Goal: Transaction & Acquisition: Purchase product/service

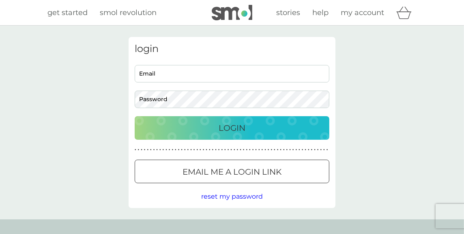
click at [173, 72] on input "Email" at bounding box center [232, 73] width 195 height 17
type input "johnhelen1991@sky.com"
click at [222, 127] on p "Login" at bounding box center [232, 127] width 27 height 13
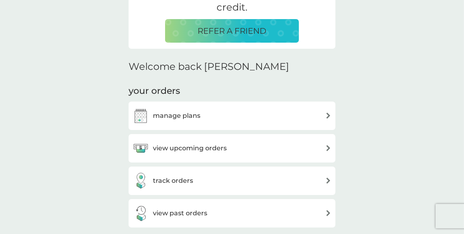
scroll to position [203, 0]
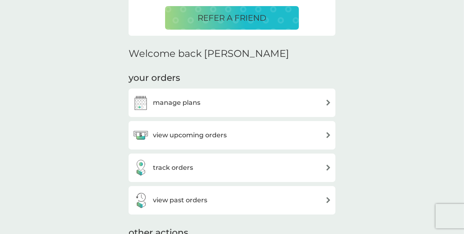
click at [201, 134] on h3 "view upcoming orders" at bounding box center [190, 135] width 74 height 11
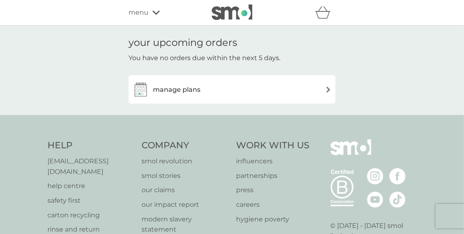
click at [192, 89] on h3 "manage plans" at bounding box center [177, 89] width 48 height 11
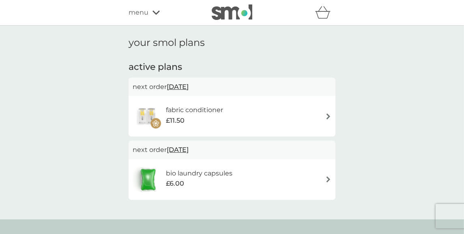
click at [139, 11] on span "menu" at bounding box center [139, 12] width 20 height 11
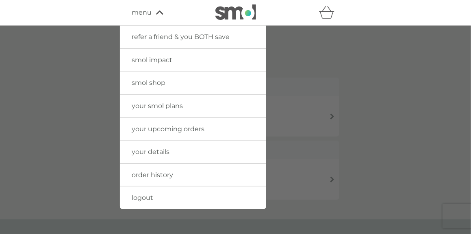
click at [140, 80] on span "smol shop" at bounding box center [149, 83] width 34 height 8
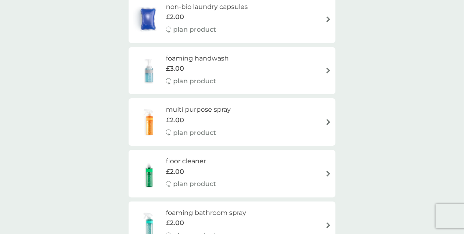
scroll to position [203, 0]
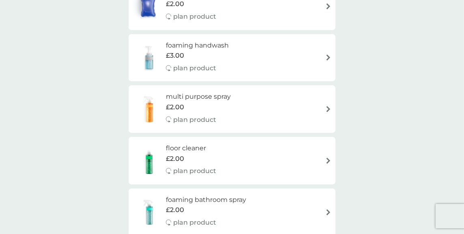
click at [326, 106] on img at bounding box center [329, 109] width 6 height 6
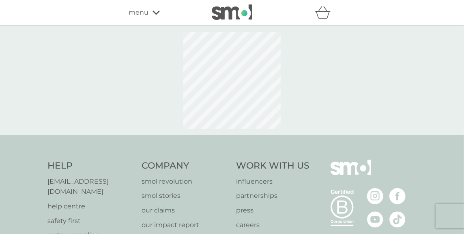
select select "112"
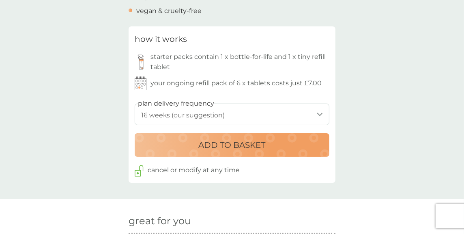
scroll to position [365, 0]
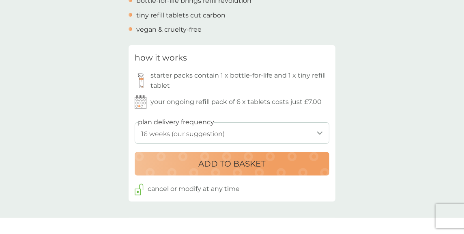
click at [318, 130] on select "1 week 2 weeks 3 weeks 4 weeks 5 weeks 6 weeks 7 weeks 8 weeks 9 weeks 10 weeks…" at bounding box center [232, 133] width 195 height 22
click at [135, 122] on select "1 week 2 weeks 3 weeks 4 weeks 5 weeks 6 weeks 7 weeks 8 weeks 9 weeks 10 weeks…" at bounding box center [232, 133] width 195 height 22
click at [244, 167] on p "ADD TO BASKET" at bounding box center [232, 163] width 67 height 13
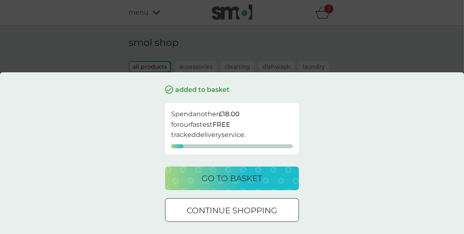
click at [231, 208] on div at bounding box center [232, 209] width 4 height 4
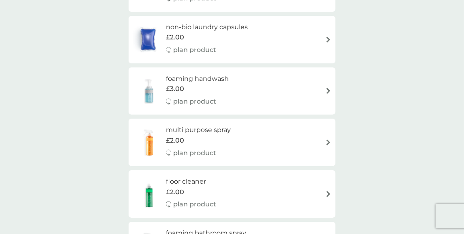
scroll to position [203, 0]
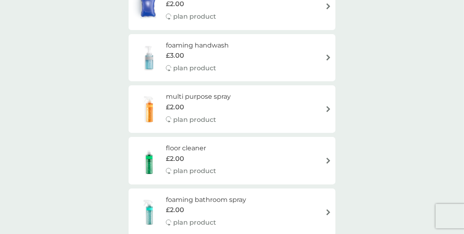
click at [269, 162] on div "floor cleaner £2.00 plan product" at bounding box center [232, 160] width 199 height 35
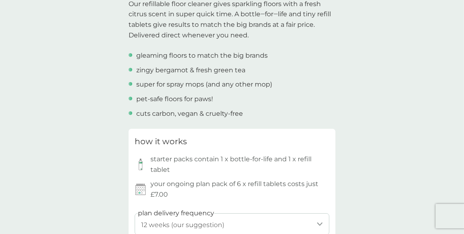
scroll to position [365, 0]
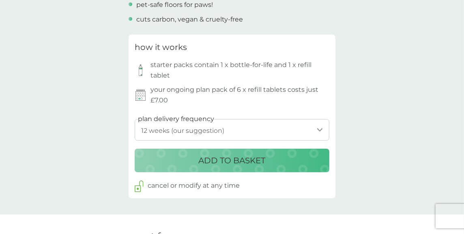
click at [320, 127] on select "1 week 2 weeks 3 weeks 4 weeks 5 weeks 6 weeks 7 weeks 8 weeks 9 weeks 10 weeks…" at bounding box center [232, 130] width 195 height 22
select select "112"
click at [135, 119] on select "1 week 2 weeks 3 weeks 4 weeks 5 weeks 6 weeks 7 weeks 8 weeks 9 weeks 10 weeks…" at bounding box center [232, 130] width 195 height 22
click at [228, 162] on p "ADD TO BASKET" at bounding box center [232, 160] width 67 height 13
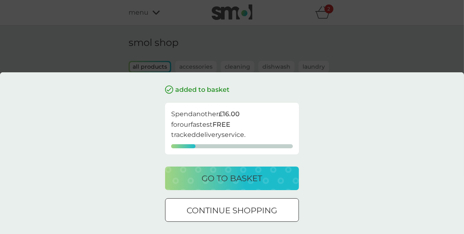
click at [224, 209] on div at bounding box center [232, 210] width 29 height 9
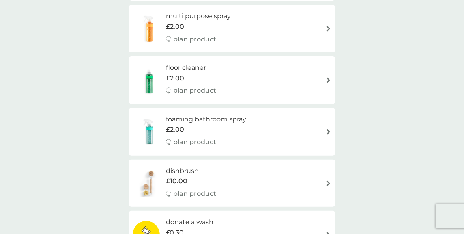
scroll to position [284, 0]
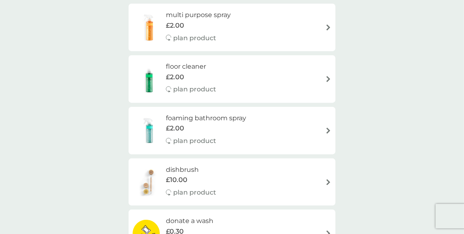
click at [322, 127] on div "foaming bathroom spray £2.00 plan product" at bounding box center [232, 130] width 199 height 35
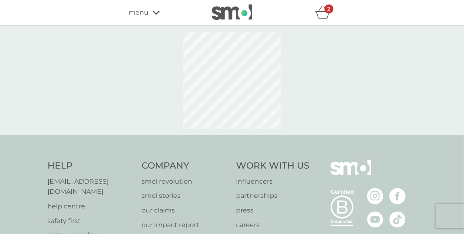
select select "182"
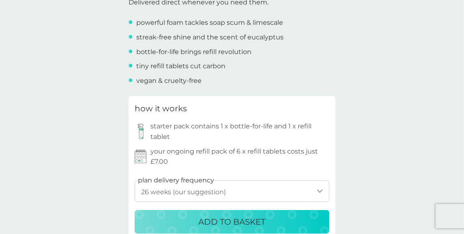
scroll to position [365, 0]
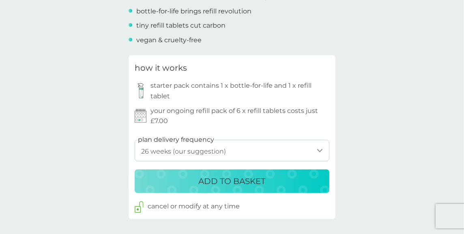
click at [231, 180] on p "ADD TO BASKET" at bounding box center [232, 181] width 67 height 13
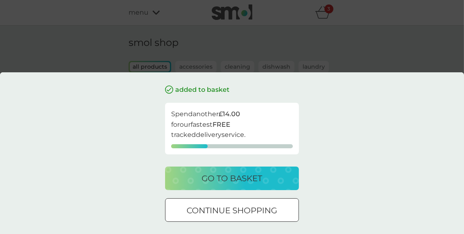
click at [225, 211] on div at bounding box center [232, 210] width 29 height 9
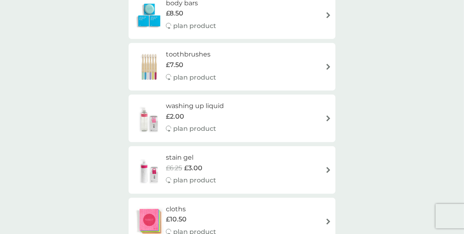
scroll to position [771, 0]
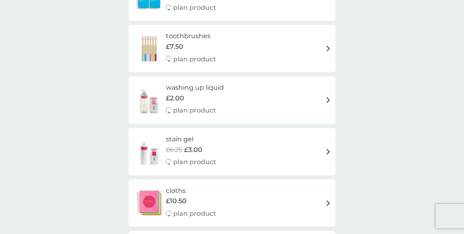
click at [324, 148] on div "stain gel £6.25 £3.00 plan product" at bounding box center [232, 151] width 199 height 35
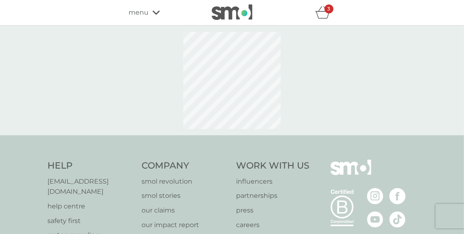
select select "182"
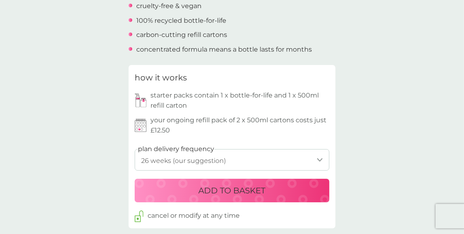
scroll to position [365, 0]
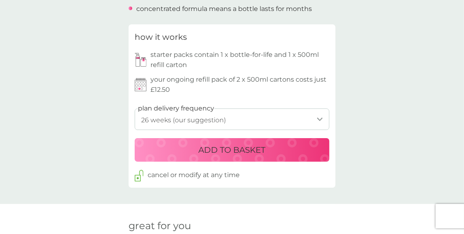
click at [240, 151] on p "ADD TO BASKET" at bounding box center [232, 149] width 67 height 13
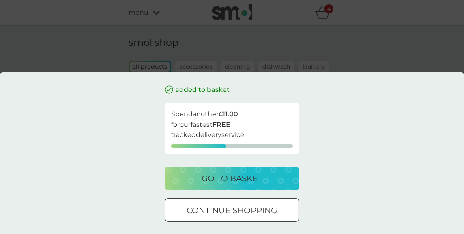
click at [233, 211] on div at bounding box center [232, 210] width 29 height 9
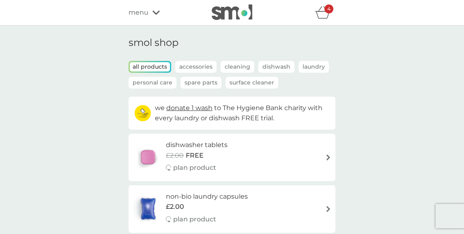
click at [323, 11] on icon "basket" at bounding box center [323, 14] width 14 height 7
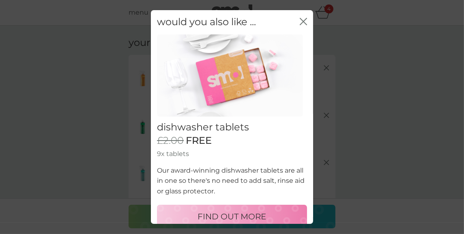
click at [242, 211] on p "FIND OUT MORE" at bounding box center [232, 216] width 69 height 13
select select "42"
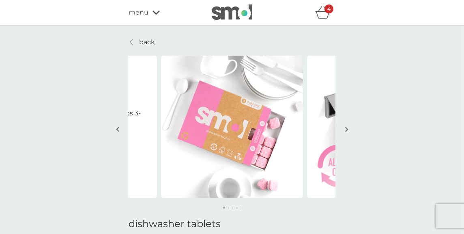
click at [322, 11] on icon "basket" at bounding box center [322, 12] width 15 height 13
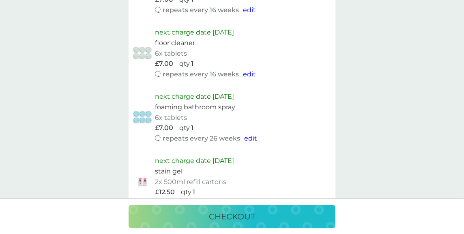
scroll to position [487, 0]
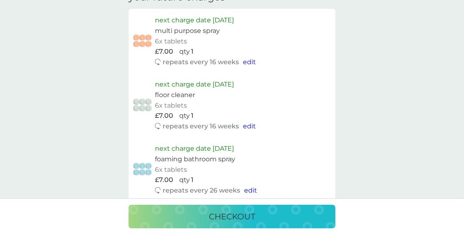
click at [248, 60] on span "edit" at bounding box center [249, 62] width 13 height 8
select select "112"
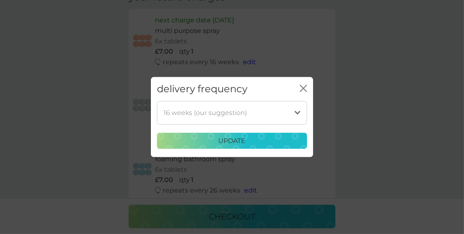
click at [297, 110] on select "1 week 2 weeks 3 weeks 4 weeks 5 weeks 6 weeks 7 weeks 8 weeks 9 weeks 10 weeks…" at bounding box center [232, 113] width 150 height 24
click at [345, 60] on div "delivery frequency close 1 week 2 weeks 3 weeks 4 weeks 5 weeks 6 weeks 7 weeks…" at bounding box center [232, 117] width 464 height 234
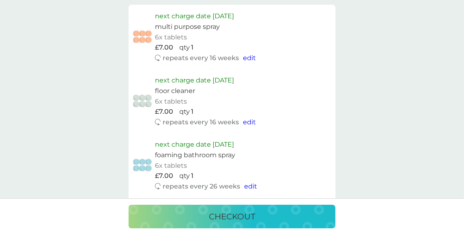
scroll to position [447, 0]
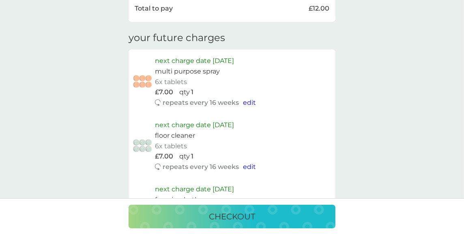
click at [247, 101] on span "edit" at bounding box center [249, 103] width 13 height 8
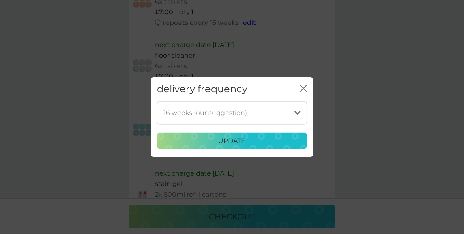
scroll to position [528, 0]
click at [298, 110] on select "1 week 2 weeks 3 weeks 4 weeks 5 weeks 6 weeks 7 weeks 8 weeks 9 weeks 10 weeks…" at bounding box center [232, 113] width 150 height 24
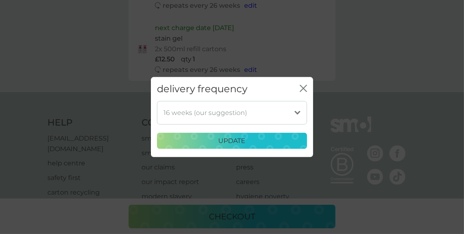
scroll to position [690, 0]
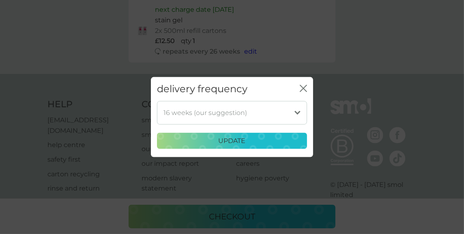
click at [297, 111] on select "1 week 2 weeks 3 weeks 4 weeks 5 weeks 6 weeks 7 weeks 8 weeks 9 weeks 10 weeks…" at bounding box center [232, 113] width 150 height 24
select select "182"
click at [157, 101] on select "1 week 2 weeks 3 weeks 4 weeks 5 weeks 6 weeks 7 weeks 8 weeks 9 weeks 10 weeks…" at bounding box center [232, 113] width 150 height 24
click at [221, 139] on p "update" at bounding box center [232, 141] width 27 height 11
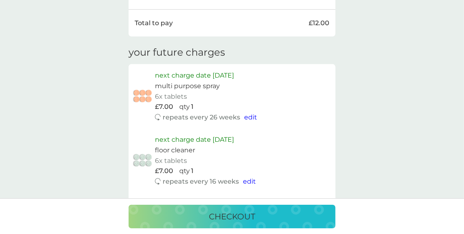
scroll to position [473, 0]
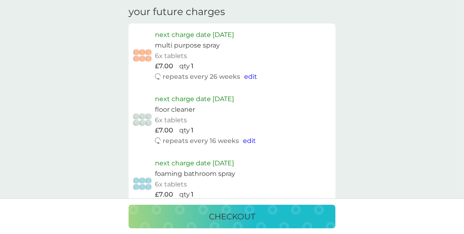
click at [246, 138] on span "edit" at bounding box center [249, 141] width 13 height 8
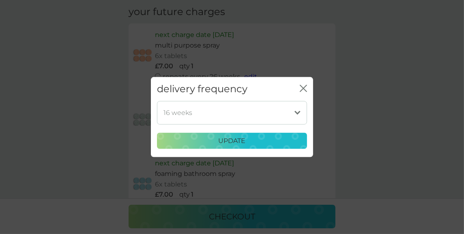
click at [296, 109] on select "1 week 2 weeks 3 weeks 4 weeks 5 weeks 6 weeks 7 weeks 8 weeks 9 weeks 10 weeks…" at bounding box center [232, 113] width 150 height 24
select select "182"
click at [157, 101] on select "1 week 2 weeks 3 weeks 4 weeks 5 weeks 6 weeks 7 weeks 8 weeks 9 weeks 10 weeks…" at bounding box center [232, 113] width 150 height 24
click at [247, 140] on div "update" at bounding box center [232, 141] width 140 height 11
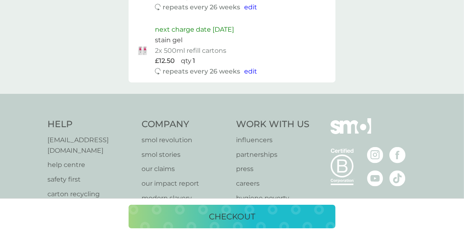
scroll to position [672, 0]
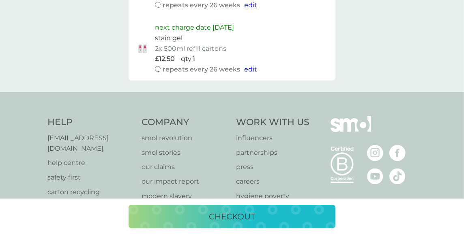
click at [230, 215] on p "checkout" at bounding box center [232, 216] width 46 height 13
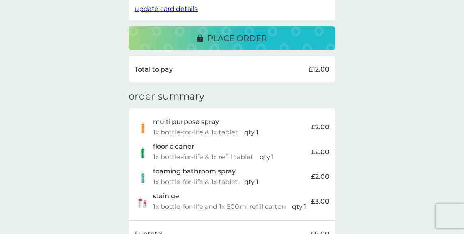
scroll to position [160, 0]
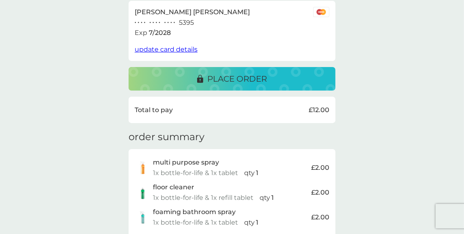
click at [239, 75] on p "place order" at bounding box center [237, 78] width 60 height 13
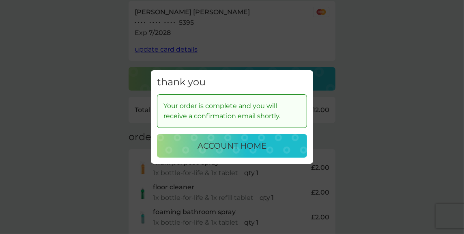
click at [230, 147] on p "account home" at bounding box center [232, 145] width 69 height 13
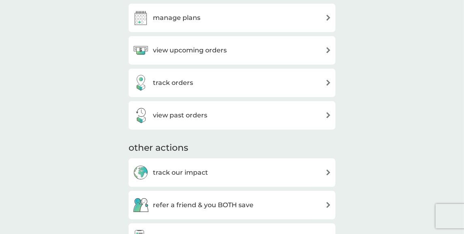
scroll to position [284, 0]
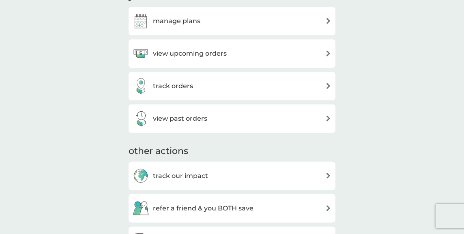
click at [174, 86] on h3 "track orders" at bounding box center [173, 86] width 40 height 11
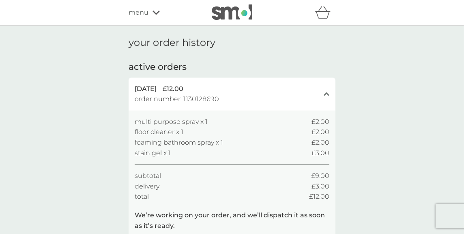
click at [324, 11] on icon "basket" at bounding box center [323, 14] width 14 height 7
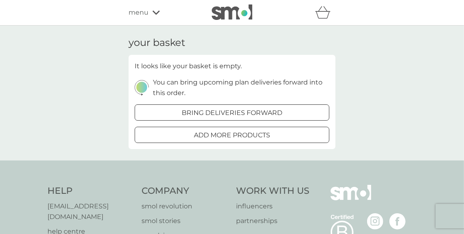
click at [139, 10] on span "menu" at bounding box center [139, 12] width 20 height 11
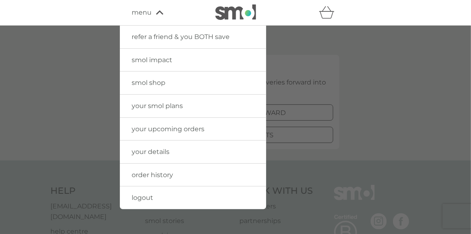
click at [143, 196] on span "logout" at bounding box center [143, 198] width 22 height 8
